Goal: Transaction & Acquisition: Book appointment/travel/reservation

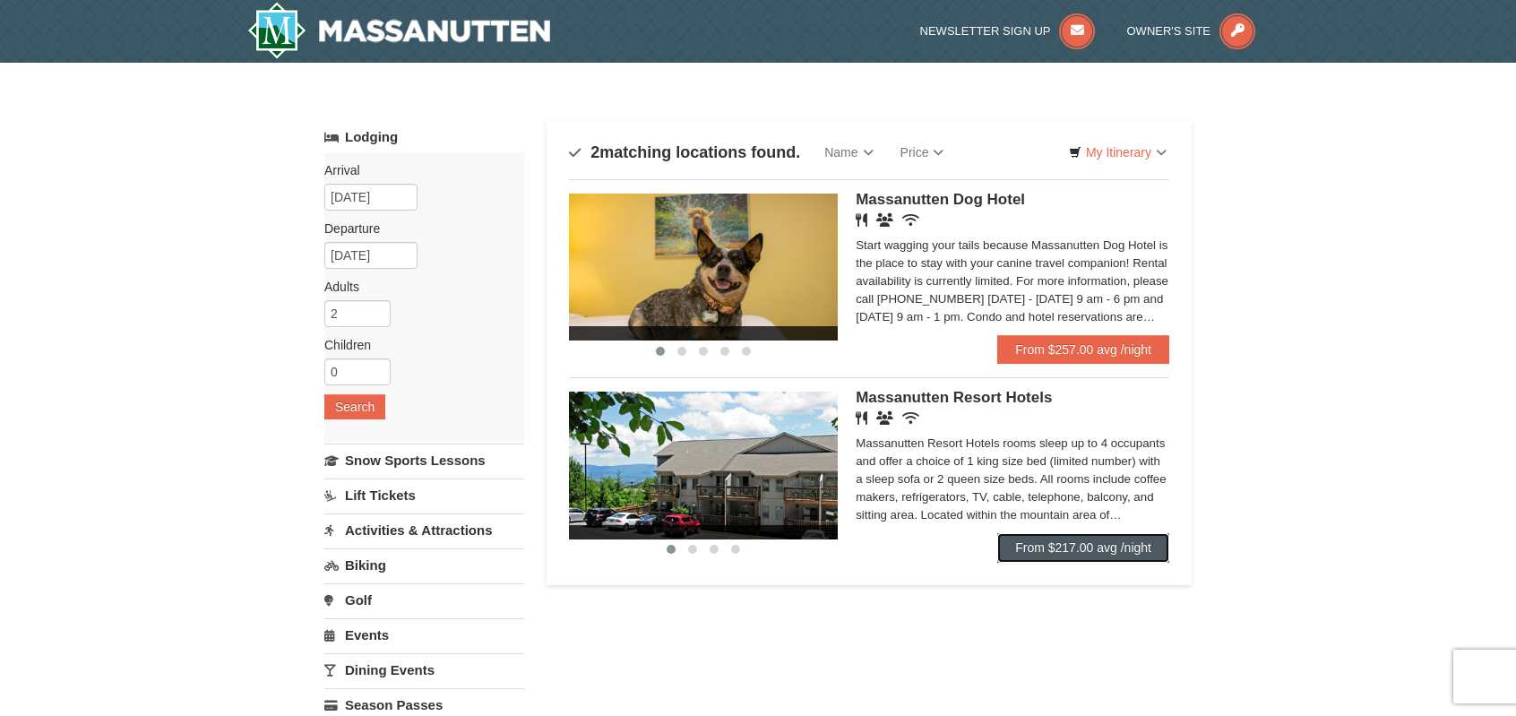
click at [1070, 539] on link "From $217.00 avg /night" at bounding box center [1083, 547] width 172 height 29
